Goal: Check status

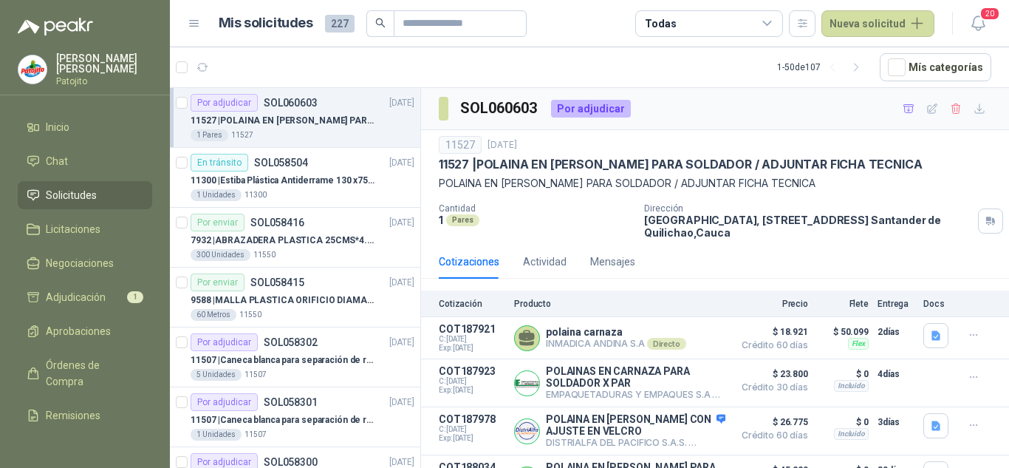
scroll to position [35, 0]
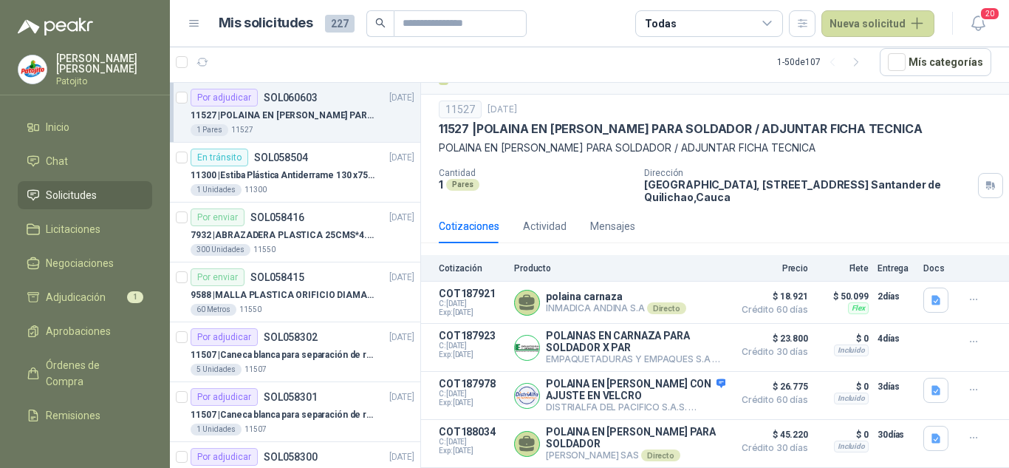
drag, startPoint x: 0, startPoint y: 0, endPoint x: 298, endPoint y: 120, distance: 321.6
click at [298, 120] on p "11527 | POLAINA EN CARNAZA PARA SOLDADOR / ADJUNTAR FICHA TECNICA" at bounding box center [283, 116] width 184 height 14
click at [304, 166] on div "11300 | Estiba Plástica Antiderrame 130 x75 CM - Capacidad 180-200 Litros" at bounding box center [303, 175] width 224 height 18
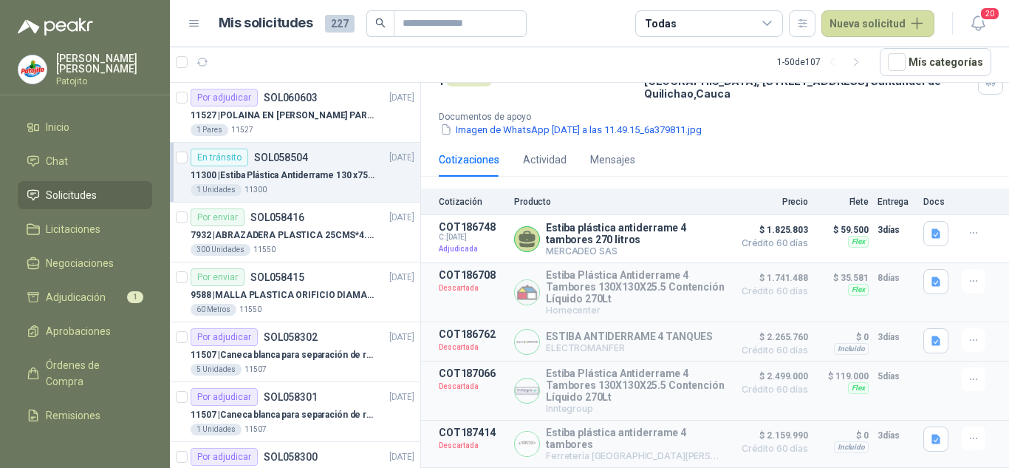
scroll to position [147, 0]
click at [259, 110] on p "11527 | POLAINA EN CARNAZA PARA SOLDADOR / ADJUNTAR FICHA TECNICA" at bounding box center [283, 116] width 184 height 14
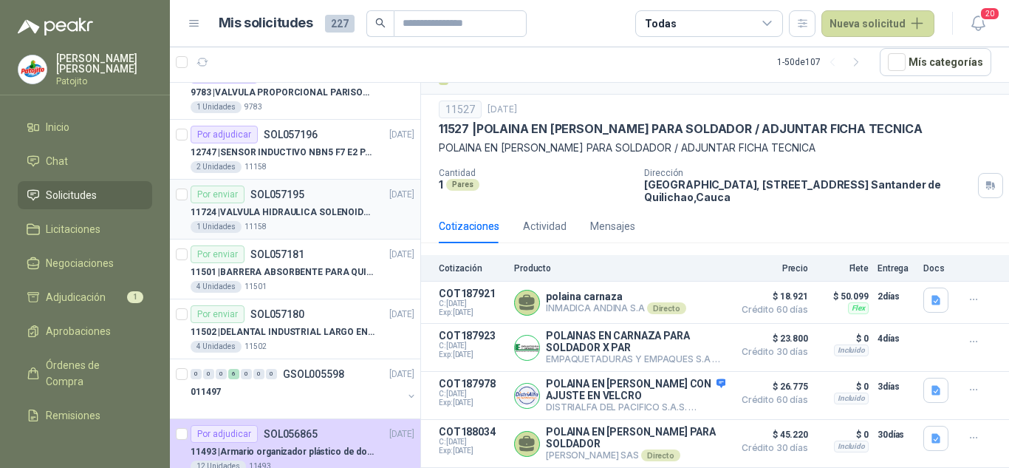
scroll to position [887, 0]
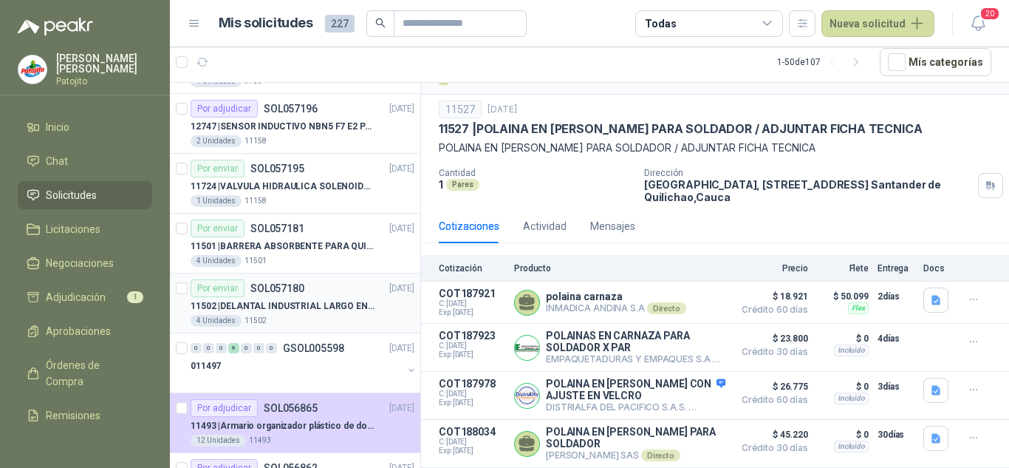
click at [323, 295] on div "Por enviar SOL057180 [DATE]" at bounding box center [303, 288] width 224 height 18
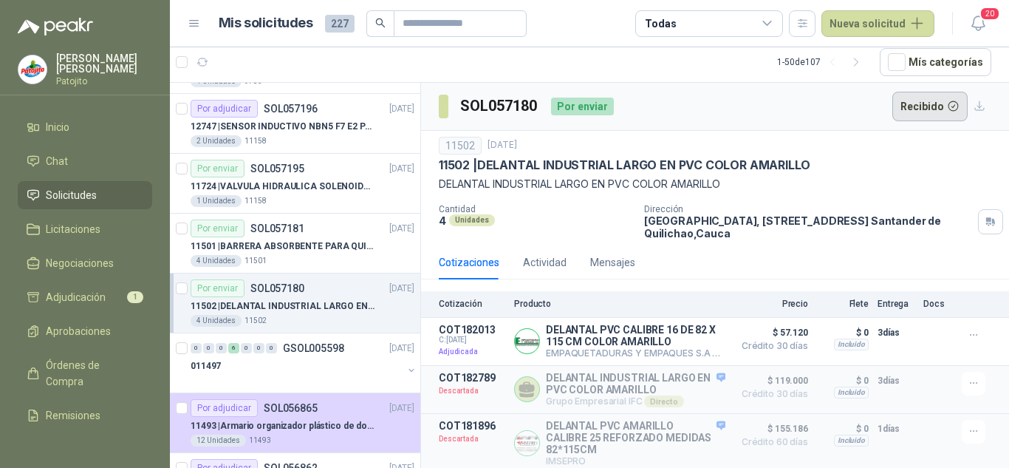
click at [918, 107] on button "Recibido" at bounding box center [931, 107] width 76 height 30
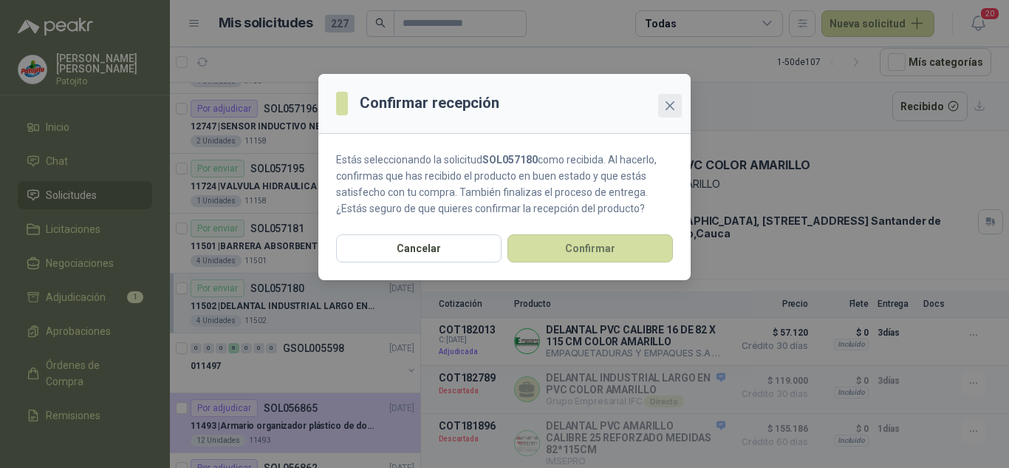
click at [670, 104] on icon "close" at bounding box center [670, 106] width 12 height 12
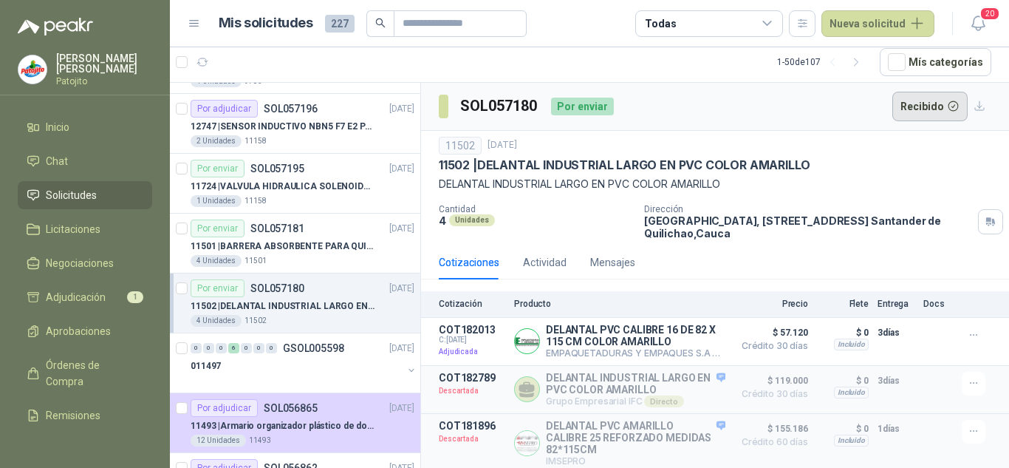
click at [904, 99] on button "Recibido" at bounding box center [931, 107] width 76 height 30
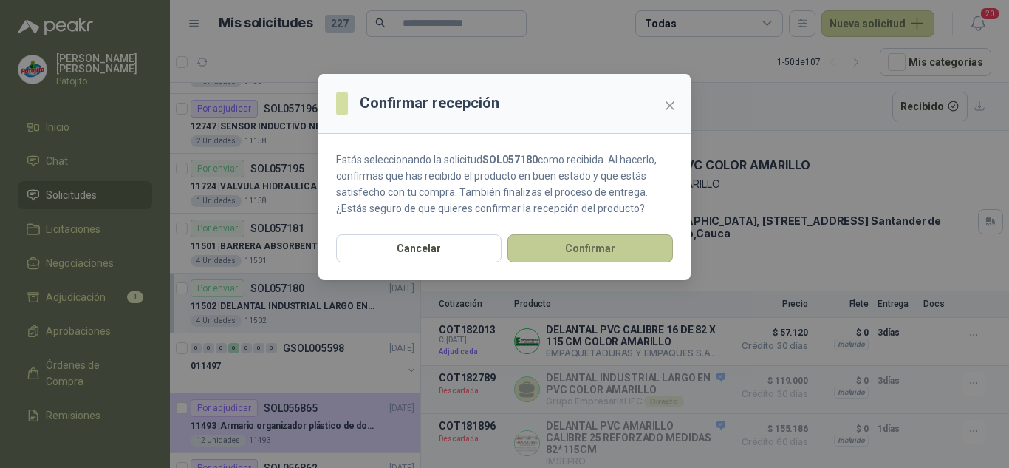
click at [561, 242] on button "Confirmar" at bounding box center [590, 248] width 165 height 28
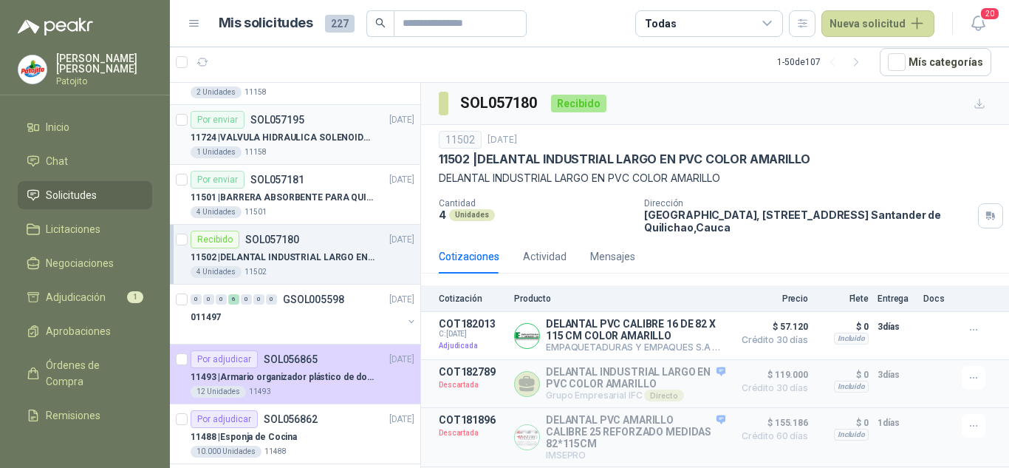
scroll to position [960, 0]
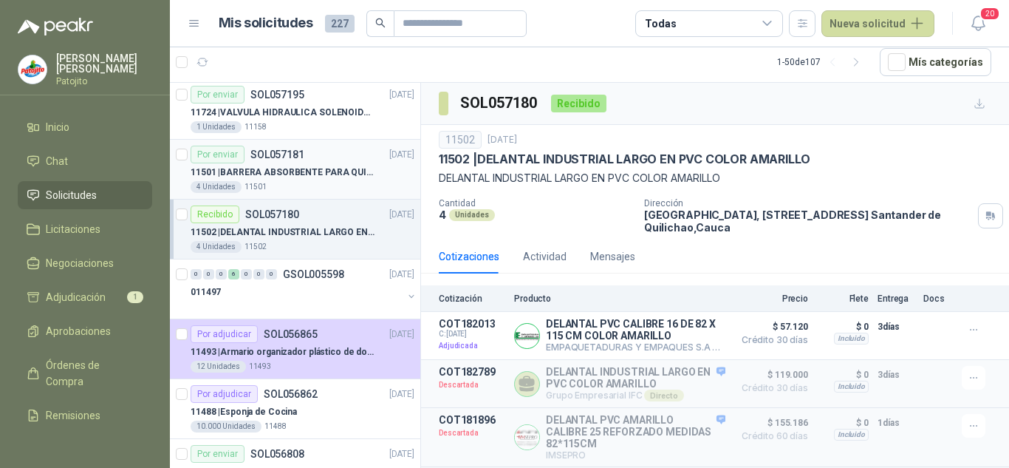
click at [324, 168] on p "11501 | BARRERA ABSORBENTE PARA QUIMICOS (DERRAME DE HIPOCLORITO)" at bounding box center [283, 172] width 184 height 14
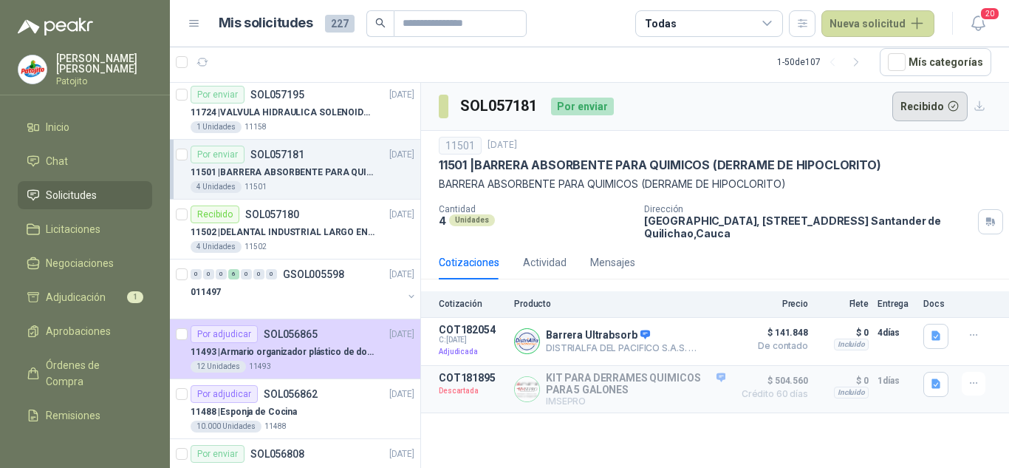
click at [912, 107] on button "Recibido" at bounding box center [931, 107] width 76 height 30
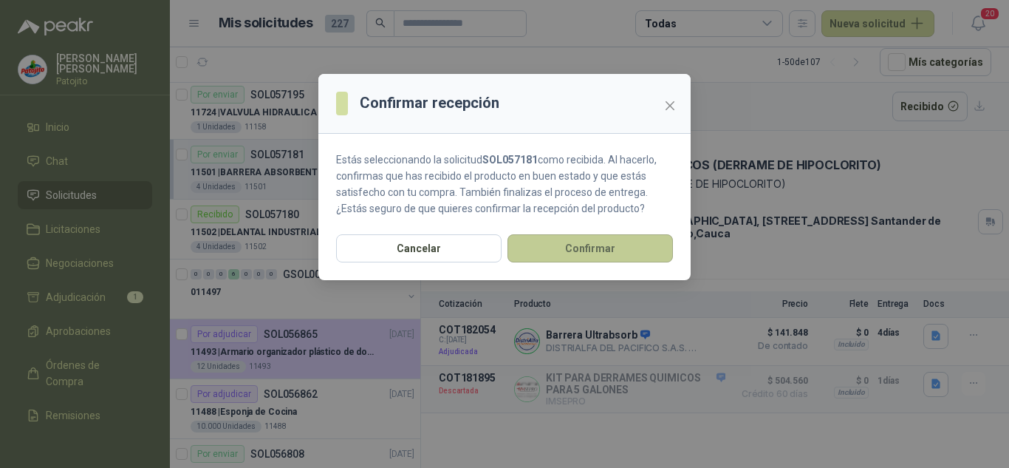
click at [614, 244] on button "Confirmar" at bounding box center [590, 248] width 165 height 28
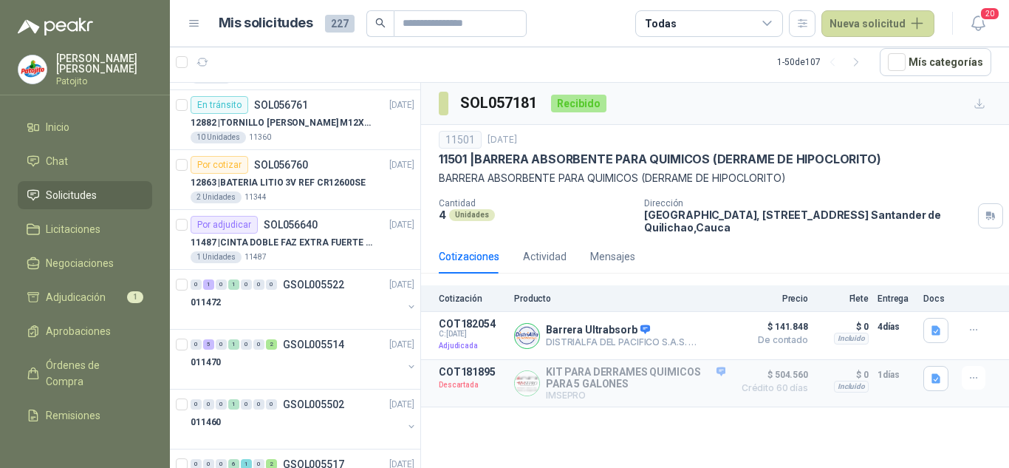
scroll to position [1552, 0]
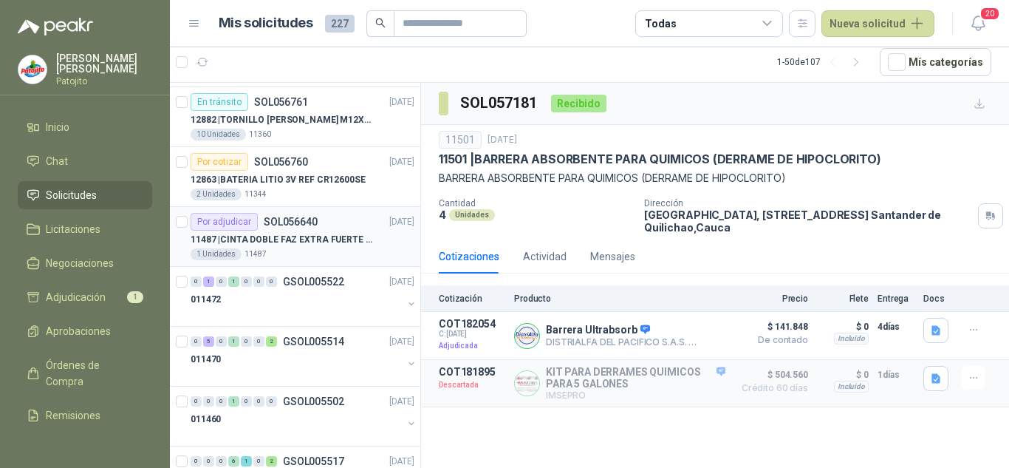
click at [337, 237] on p "11487 | CINTA DOBLE FAZ EXTRA FUERTE MARCA:3M" at bounding box center [283, 240] width 184 height 14
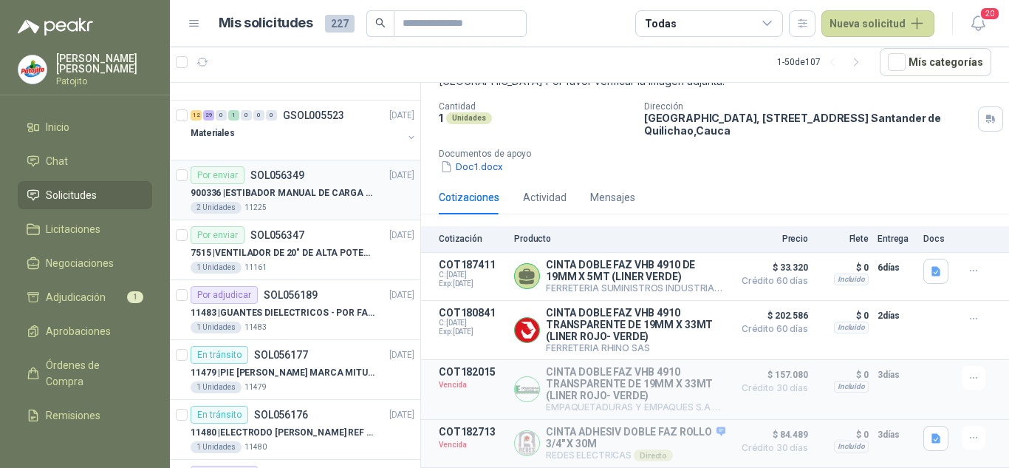
scroll to position [2216, 0]
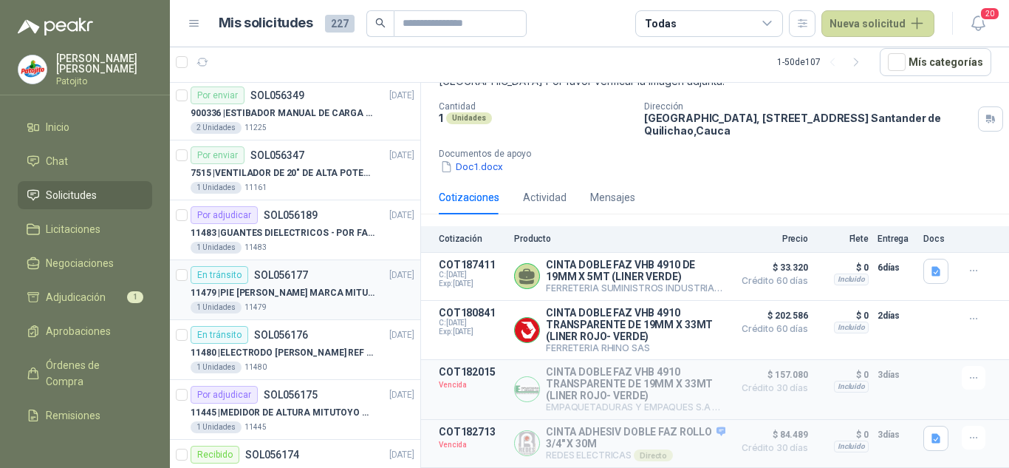
click at [354, 275] on div "En tránsito SOL056177 [DATE]" at bounding box center [303, 275] width 224 height 18
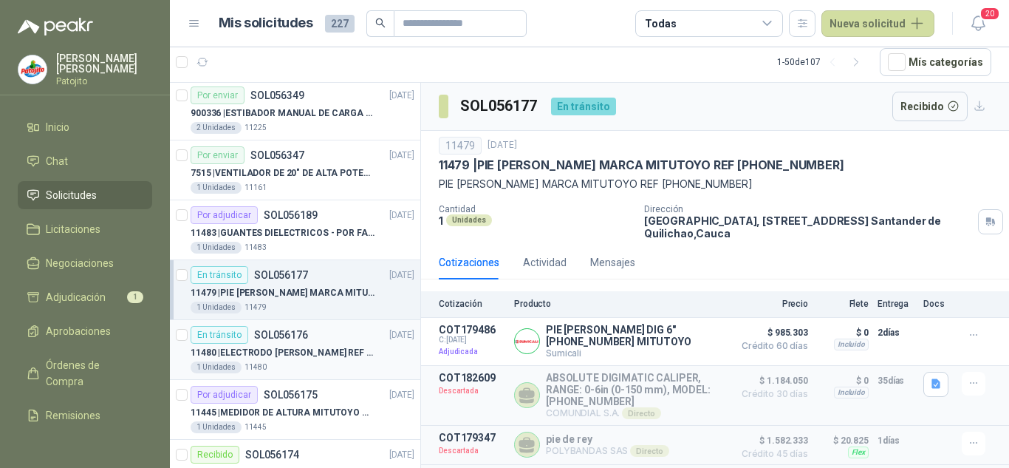
click at [349, 341] on div "En tránsito SOL056176 [DATE]" at bounding box center [303, 335] width 224 height 18
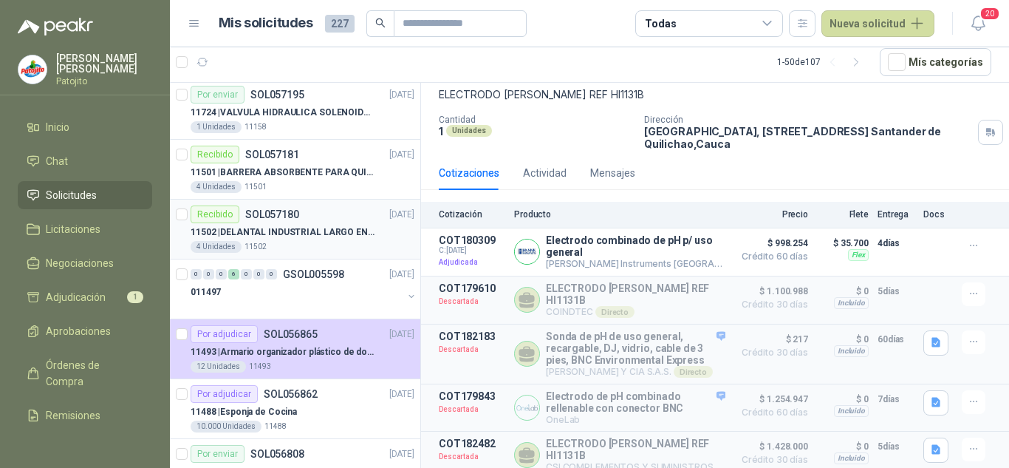
scroll to position [1034, 0]
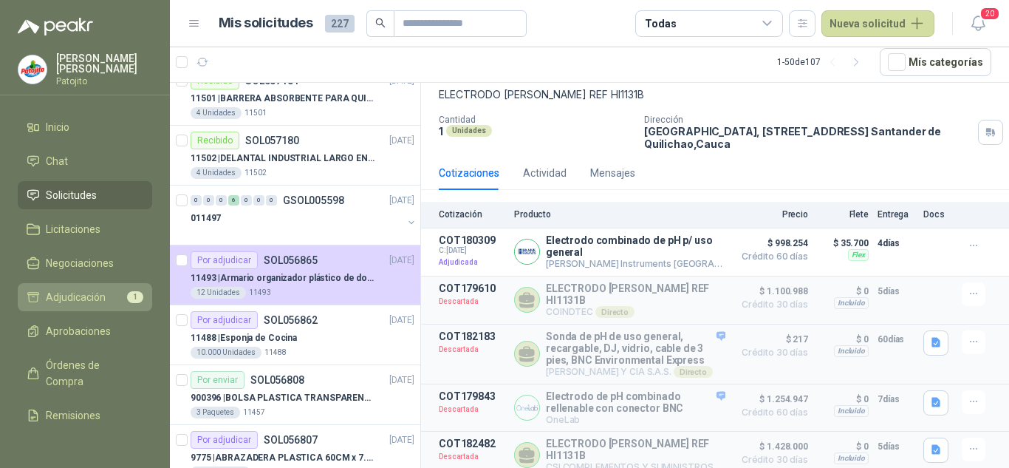
click at [89, 297] on span "Adjudicación" at bounding box center [76, 297] width 60 height 16
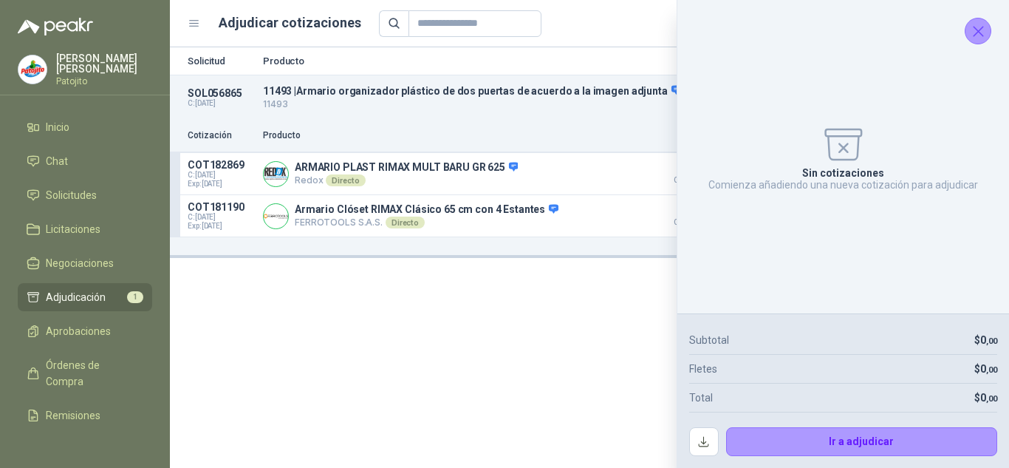
click at [968, 35] on button "Cerrar" at bounding box center [978, 31] width 27 height 27
